Goal: Task Accomplishment & Management: Complete application form

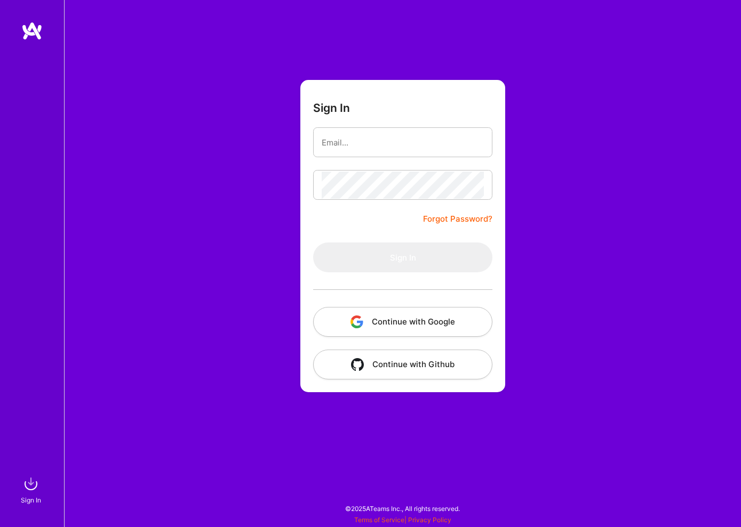
click at [438, 318] on button "Continue with Google" at bounding box center [402, 322] width 179 height 30
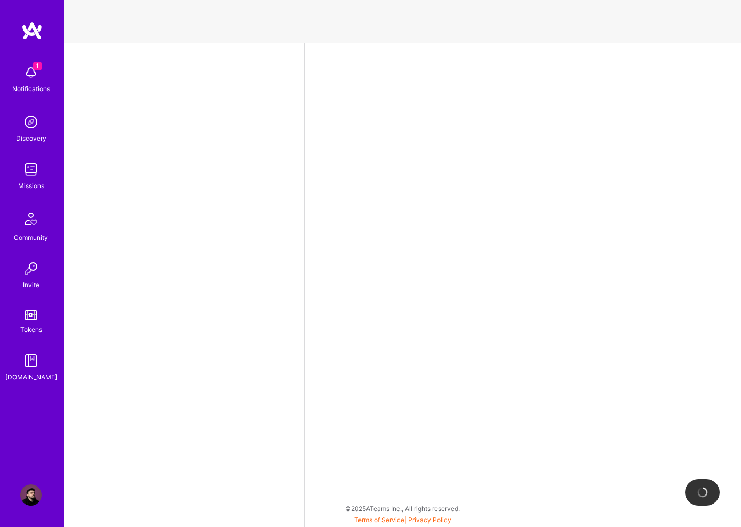
select select "RS"
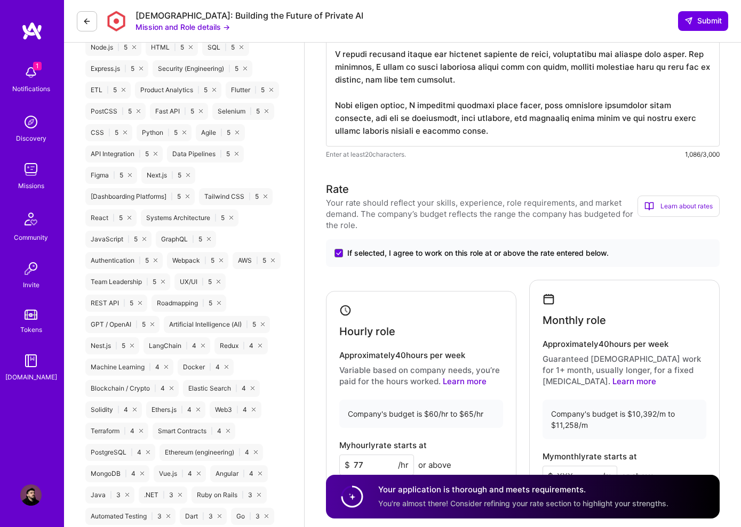
scroll to position [1023, 0]
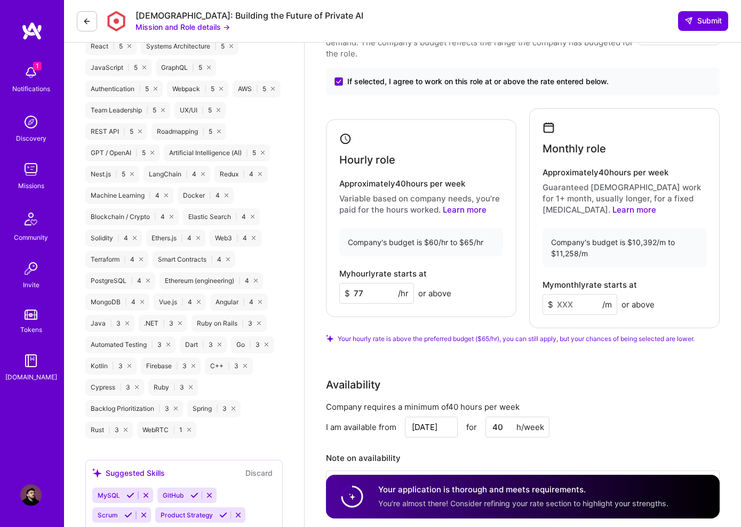
click at [375, 301] on input "77" at bounding box center [376, 293] width 75 height 21
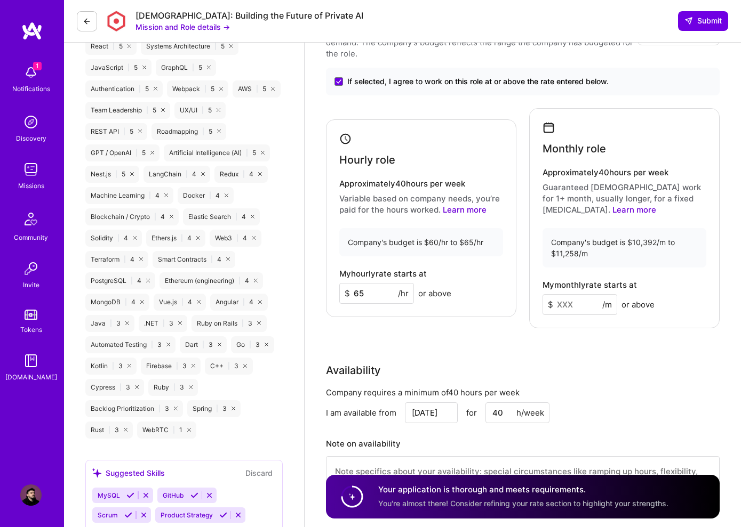
type input "65"
click at [568, 310] on input at bounding box center [579, 304] width 75 height 21
type input "10392"
click at [675, 374] on div "Availability" at bounding box center [523, 371] width 394 height 16
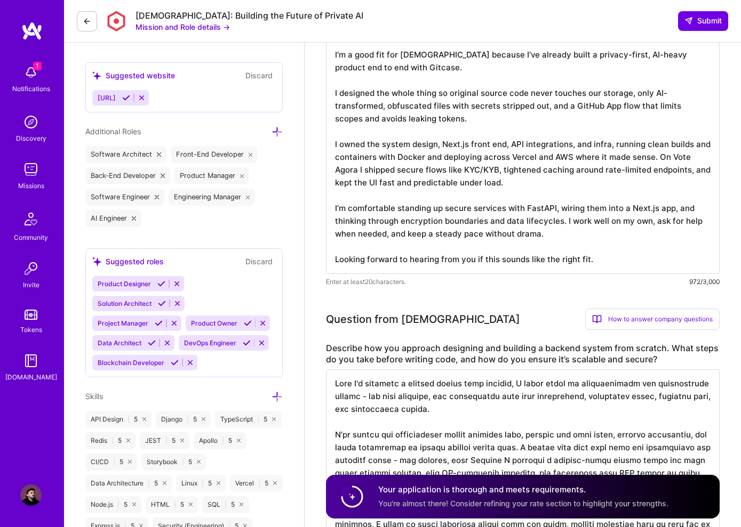
scroll to position [0, 0]
click at [518, 309] on div "Question from Kynismos How to answer company questions Mastering company questi…" at bounding box center [523, 319] width 394 height 21
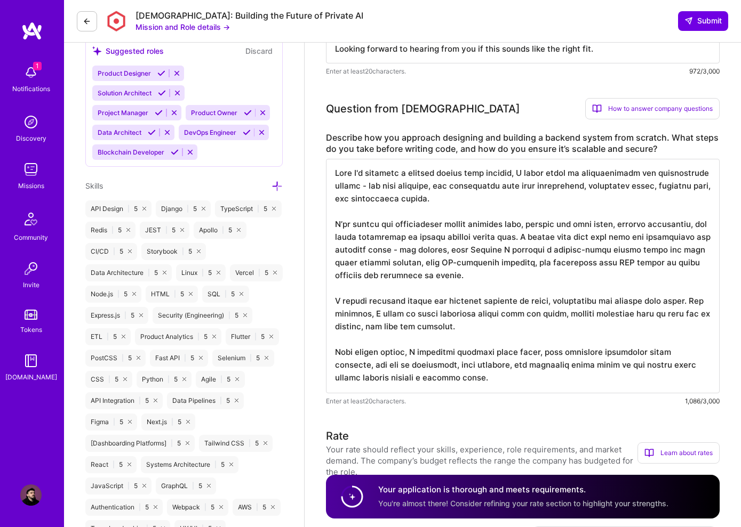
scroll to position [878, 0]
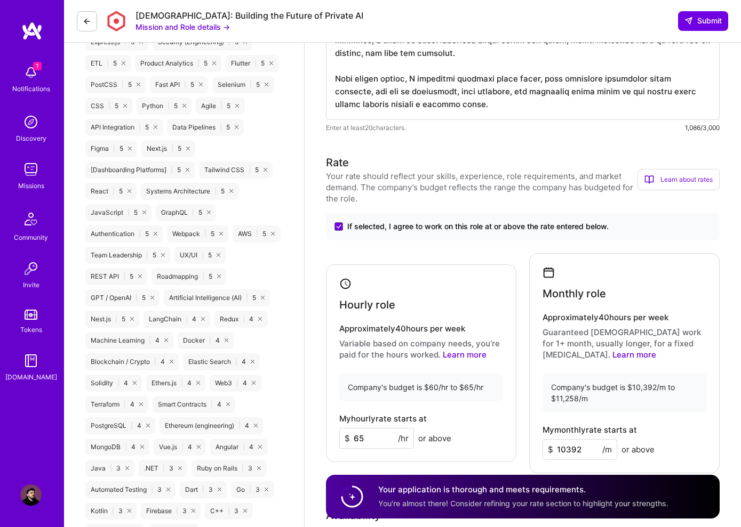
click at [379, 443] on input "65" at bounding box center [376, 438] width 75 height 21
type input "64"
click at [498, 423] on div "My hourly rate starts at $ 64 /hr or above" at bounding box center [421, 431] width 164 height 35
click at [699, 23] on span "Submit" at bounding box center [702, 20] width 37 height 11
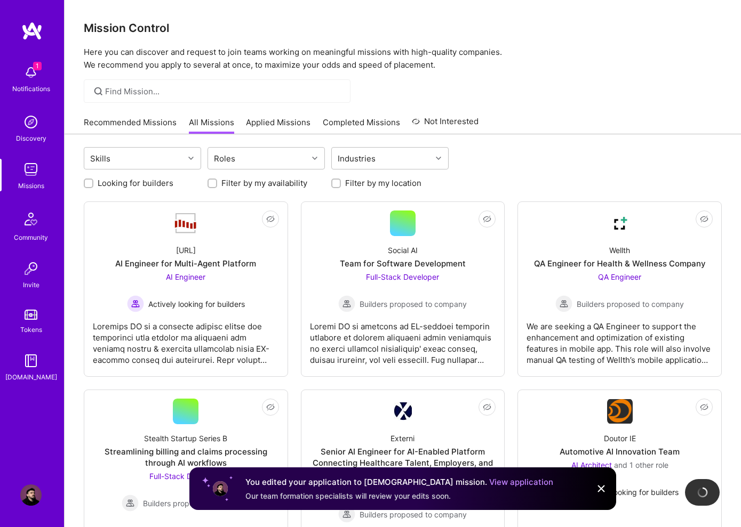
click at [603, 490] on img at bounding box center [601, 489] width 13 height 13
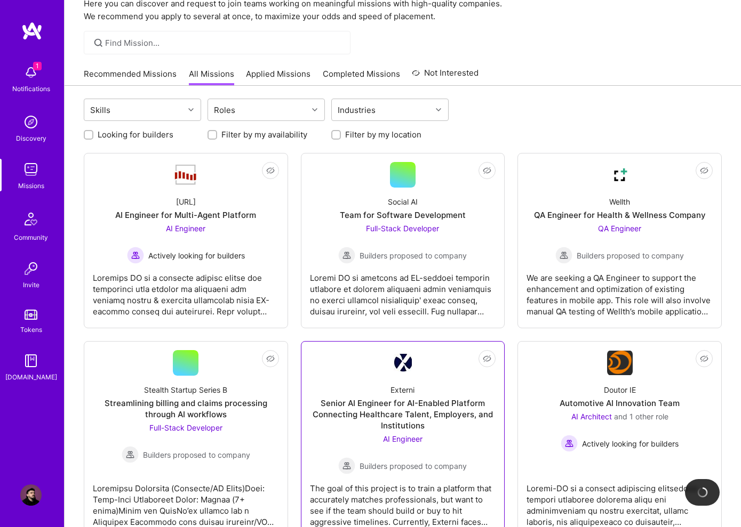
scroll to position [100, 0]
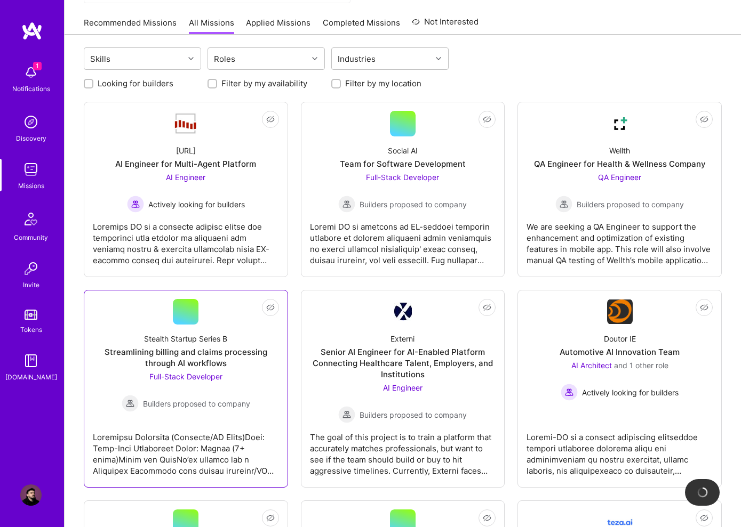
click at [223, 366] on div "Streamlining billing and claims processing through AI workflows" at bounding box center [186, 358] width 186 height 22
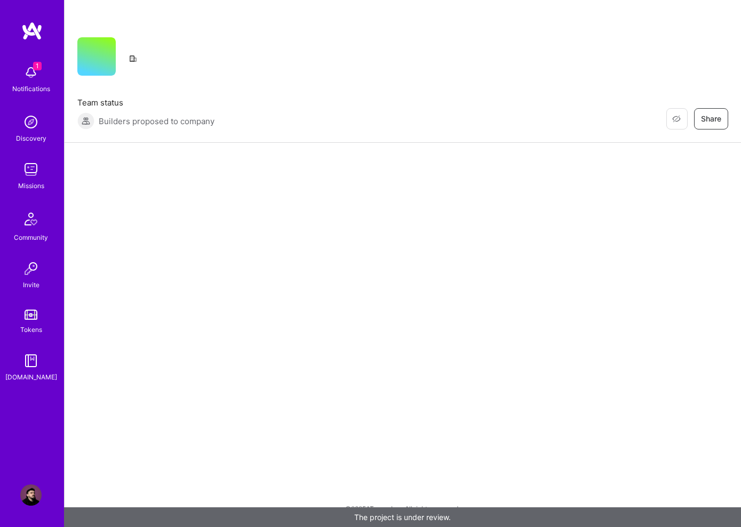
click at [40, 70] on img at bounding box center [30, 72] width 21 height 21
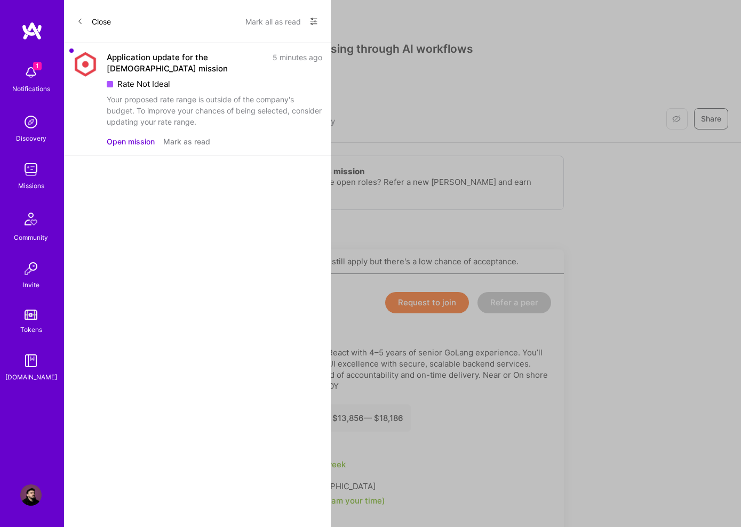
click at [187, 144] on button "Mark as read" at bounding box center [186, 141] width 47 height 11
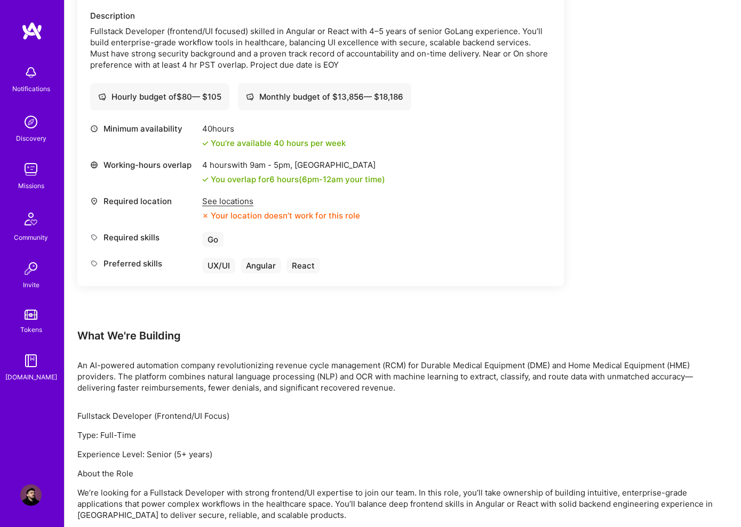
scroll to position [320, 0]
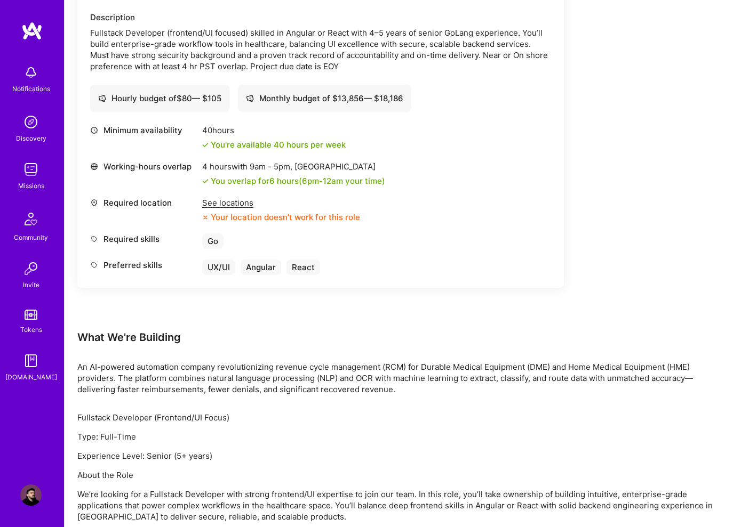
click at [235, 203] on div "See locations" at bounding box center [281, 202] width 158 height 11
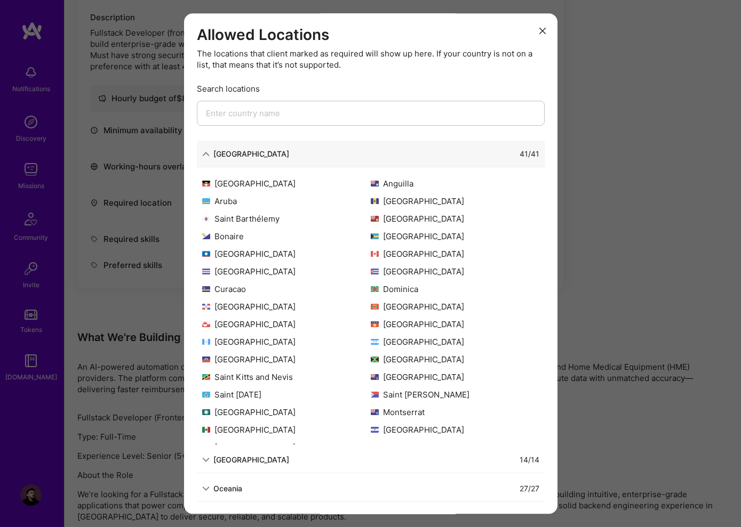
click at [218, 153] on div "[GEOGRAPHIC_DATA]" at bounding box center [251, 153] width 76 height 11
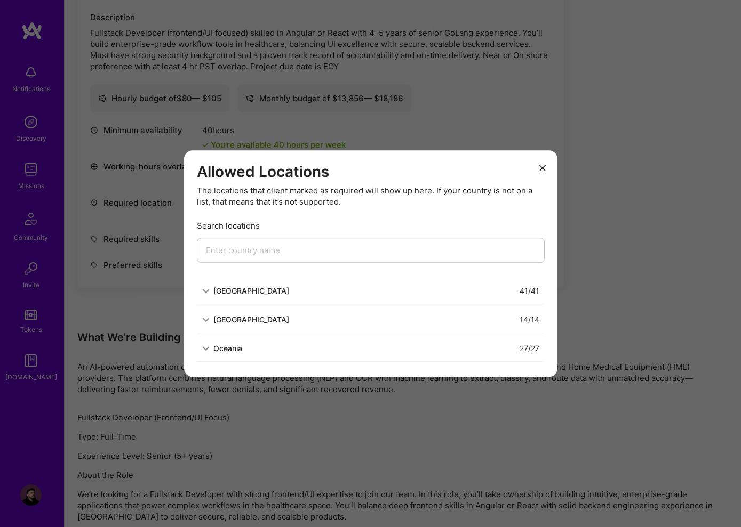
click at [687, 251] on div "Allowed Locations The locations that client marked as required will show up her…" at bounding box center [370, 263] width 741 height 527
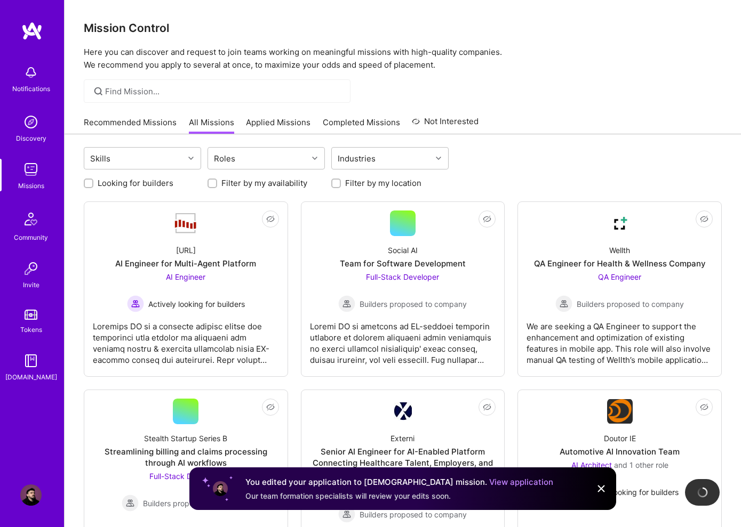
click at [137, 112] on div "Recommended Missions All Missions Applied Missions Completed Missions Not Inter…" at bounding box center [281, 122] width 395 height 23
click at [137, 118] on link "Recommended Missions" at bounding box center [130, 126] width 93 height 18
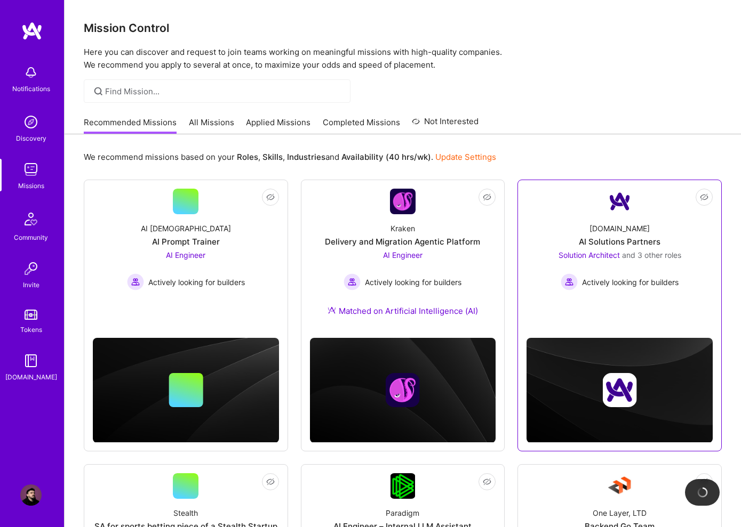
click at [638, 244] on div "AI Solutions Partners" at bounding box center [620, 241] width 82 height 11
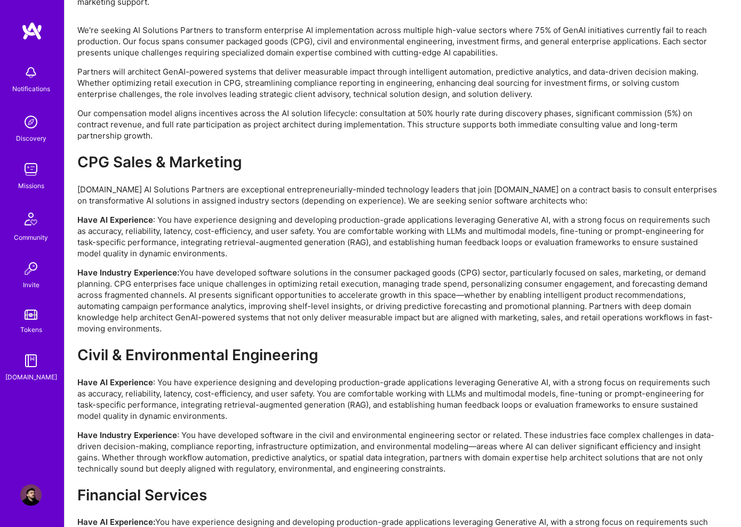
scroll to position [2005, 0]
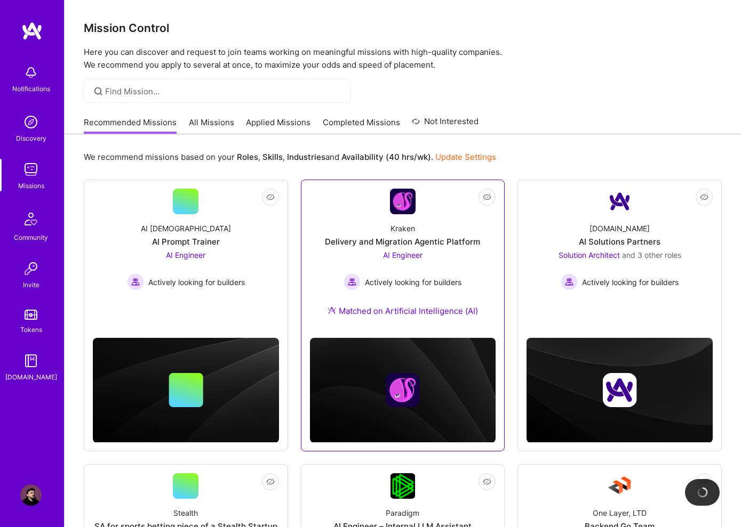
click at [389, 255] on span "AI Engineer" at bounding box center [402, 255] width 39 height 9
